Goal: Information Seeking & Learning: Learn about a topic

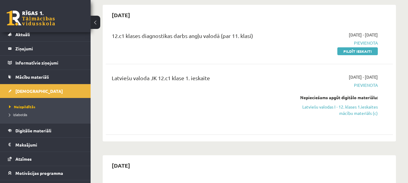
scroll to position [60, 0]
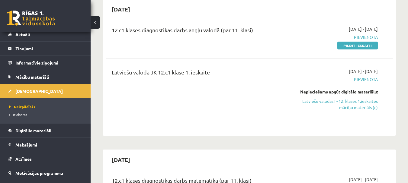
drag, startPoint x: 335, startPoint y: 109, endPoint x: 233, endPoint y: 24, distance: 133.2
click at [335, 109] on link "Latviešu valodas I - 12. klases 1.ieskaites mācību materiāls (c)" at bounding box center [336, 104] width 83 height 13
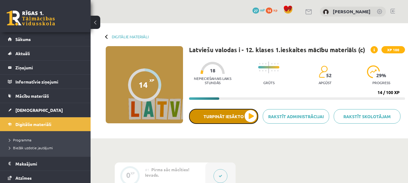
click at [240, 118] on button "Turpināt iesākto" at bounding box center [223, 116] width 69 height 15
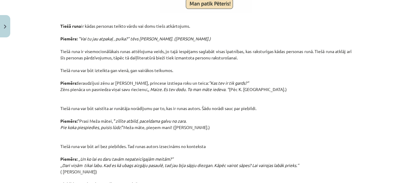
scroll to position [207, 0]
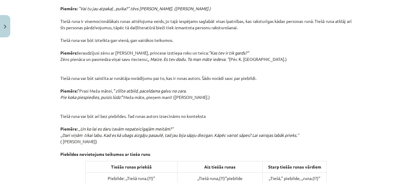
click at [68, 123] on p "Tiešā runa ir kādas personas teikto vārdu vai domu tiešs atkārtojums. Piemērs: …" at bounding box center [205, 71] width 291 height 171
click at [40, 118] on div "Mācību tēma: Latviešu valodas i - 12. klases 1.ieskaites mācību materiāls (c) #…" at bounding box center [206, 91] width 412 height 183
click at [145, 119] on p "Tiešā runa ir kādas personas teikto vārdu vai domu tiešs atkārtojums. Piemērs: …" at bounding box center [205, 71] width 291 height 171
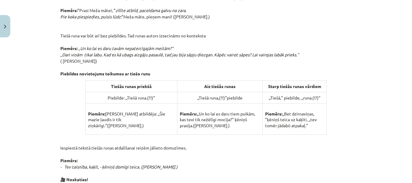
scroll to position [297, 0]
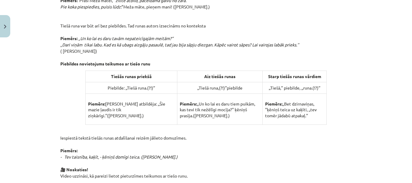
click at [66, 100] on div "2. Tiešā runa Tiešā runa ir kādas personas teikto vārdu vai domu tiešs atkārtoj…" at bounding box center [205, 52] width 291 height 482
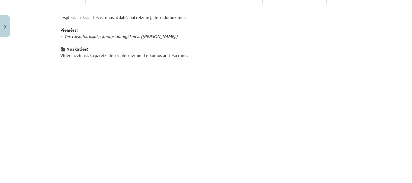
scroll to position [339, 0]
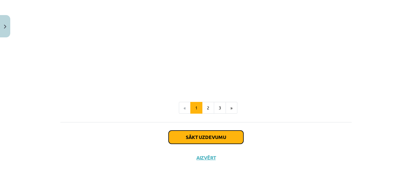
click at [195, 133] on button "Sākt uzdevumu" at bounding box center [206, 137] width 75 height 13
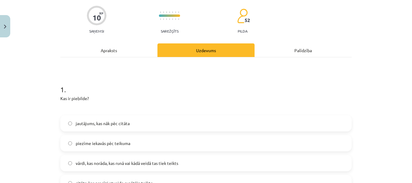
scroll to position [75, 0]
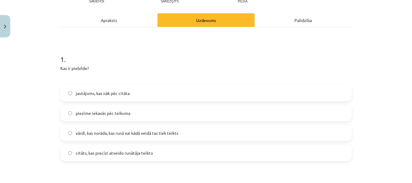
click at [97, 132] on span "vārdi, kas norāda, kas runā vai kādā veidā tas tiek teikts" at bounding box center [127, 133] width 103 height 6
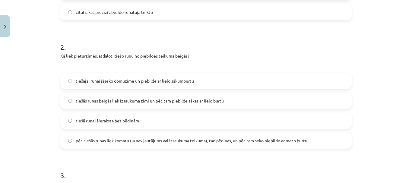
scroll to position [226, 0]
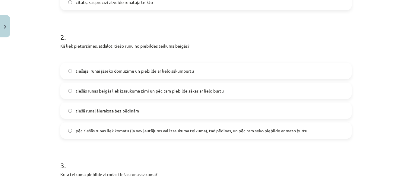
click at [126, 136] on label "pēc tiešās runas liek komatu (ja nav jautājums vai izsaukuma teikuma), tad pēdi…" at bounding box center [206, 130] width 290 height 15
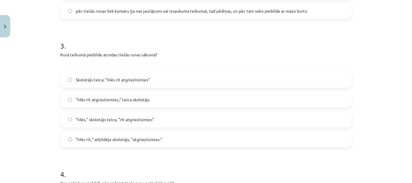
scroll to position [347, 0]
click at [108, 84] on label "Skolotājs teica: “Mēs rīt atgriezīsimies”" at bounding box center [206, 78] width 290 height 15
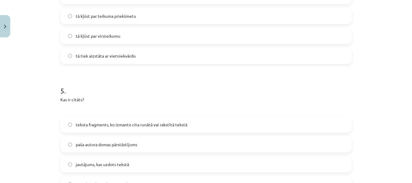
scroll to position [588, 0]
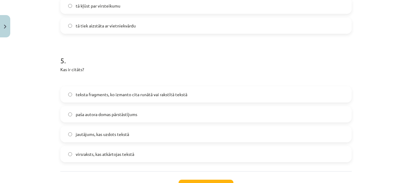
click at [72, 96] on label "teksta fragments, ko izmanto cita runātā vai rakstītā tekstā" at bounding box center [206, 94] width 290 height 15
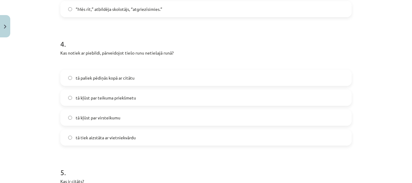
scroll to position [487, 0]
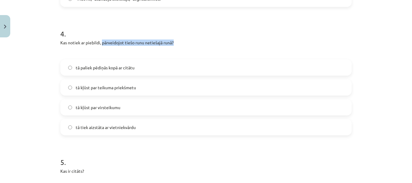
drag, startPoint x: 100, startPoint y: 43, endPoint x: 172, endPoint y: 46, distance: 71.9
click at [172, 46] on p "Kas notiek ar piebildi, pārveidojot tiešo runu netiešajā runā?" at bounding box center [205, 43] width 291 height 6
click at [127, 106] on label "tā kļūst par virsteikumu" at bounding box center [206, 107] width 290 height 15
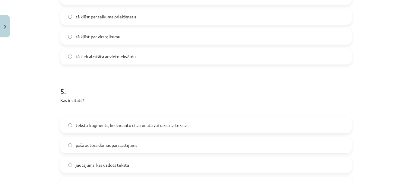
scroll to position [637, 0]
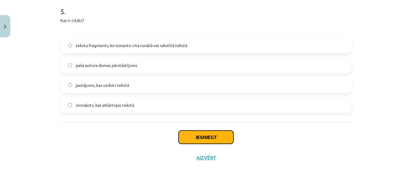
click at [207, 141] on button "Iesniegt" at bounding box center [206, 137] width 55 height 13
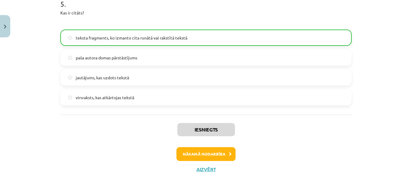
scroll to position [657, 0]
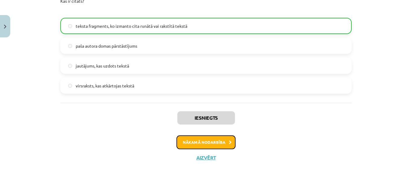
click at [224, 143] on button "Nākamā nodarbība" at bounding box center [205, 142] width 59 height 14
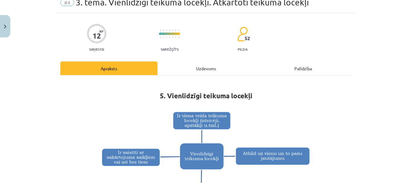
scroll to position [17, 0]
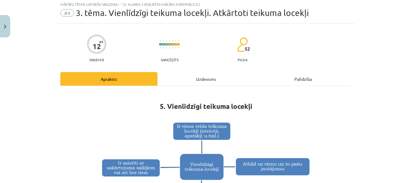
click at [199, 81] on div "Uzdevums" at bounding box center [205, 79] width 97 height 14
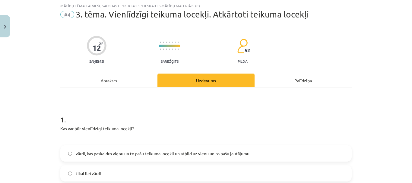
click at [100, 79] on div "Apraksts" at bounding box center [108, 81] width 97 height 14
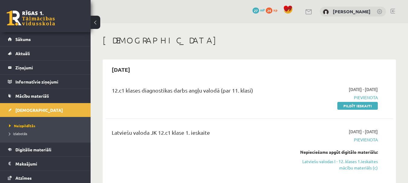
scroll to position [60, 0]
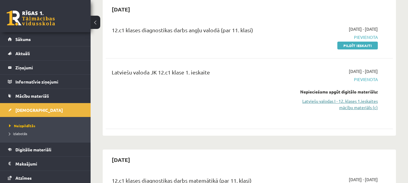
click at [352, 109] on link "Latviešu valodas I - 12. klases 1.ieskaites mācību materiāls (c)" at bounding box center [336, 104] width 83 height 13
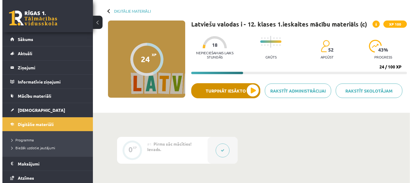
scroll to position [60, 0]
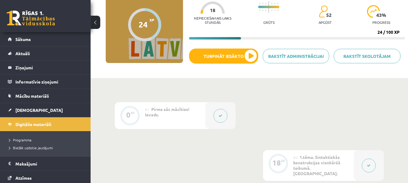
click at [221, 116] on icon at bounding box center [220, 116] width 4 height 4
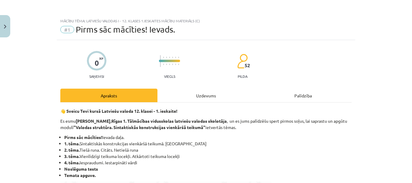
click at [207, 97] on div "Uzdevums" at bounding box center [205, 96] width 97 height 14
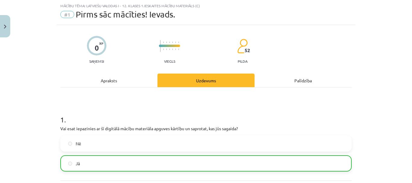
click at [118, 80] on div "Apraksts" at bounding box center [108, 81] width 97 height 14
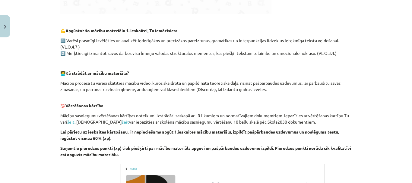
scroll to position [430, 0]
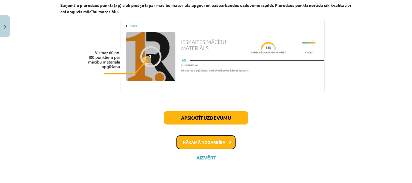
click at [223, 143] on button "Nākamā nodarbība" at bounding box center [205, 142] width 59 height 14
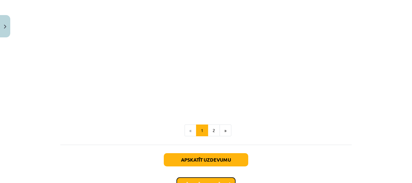
scroll to position [491, 0]
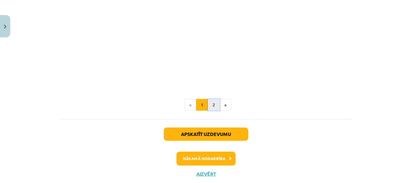
click at [213, 99] on button "2" at bounding box center [214, 105] width 12 height 12
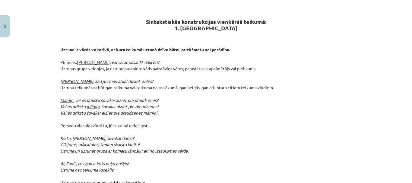
scroll to position [108, 0]
